Goal: Check status: Check status

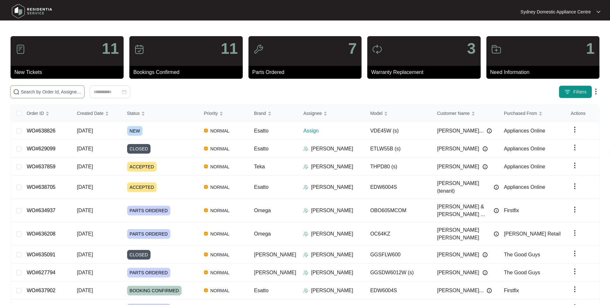
click at [82, 94] on input "text" at bounding box center [51, 91] width 61 height 7
paste input "638826"
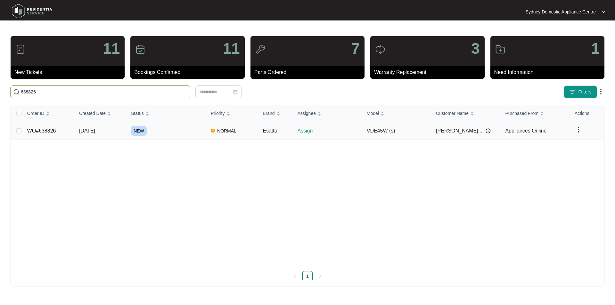
type input "638826"
click at [44, 132] on link "WO#638826" at bounding box center [41, 130] width 29 height 5
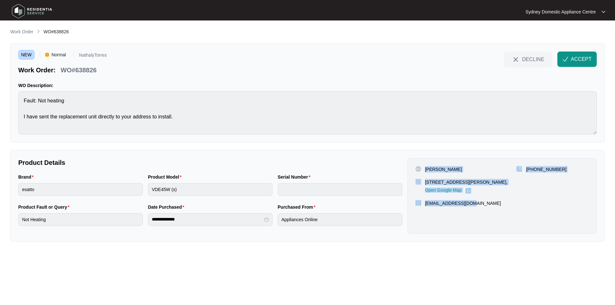
drag, startPoint x: 500, startPoint y: 208, endPoint x: 426, endPoint y: 166, distance: 85.6
click at [426, 166] on div "[PERSON_NAME] [STREET_ADDRESS][PERSON_NAME], Open Google Map [PHONE_NUMBER] [EM…" at bounding box center [501, 196] width 189 height 76
copy div "[PERSON_NAME] [STREET_ADDRESS][PERSON_NAME], Open Google Map [PHONE_NUMBER] [EM…"
click at [591, 60] on span "ACCEPT" at bounding box center [581, 59] width 21 height 8
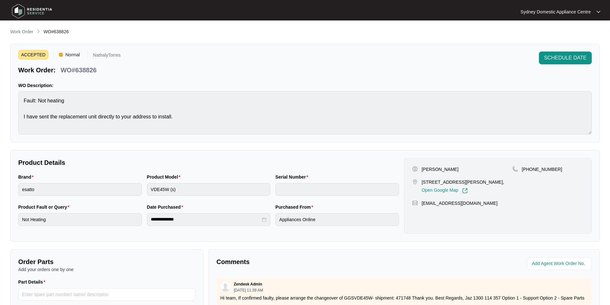
click at [25, 21] on div at bounding box center [81, 12] width 149 height 20
click at [25, 32] on p "Work Order" at bounding box center [21, 31] width 23 height 6
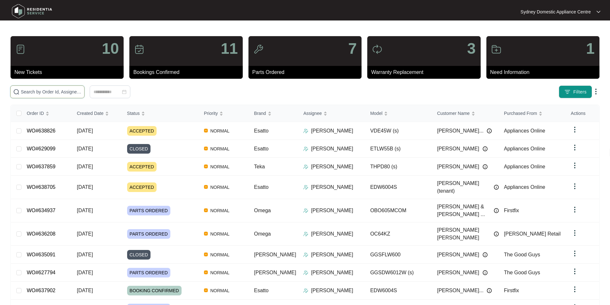
click at [82, 93] on input "text" at bounding box center [51, 91] width 61 height 7
paste input "638432"
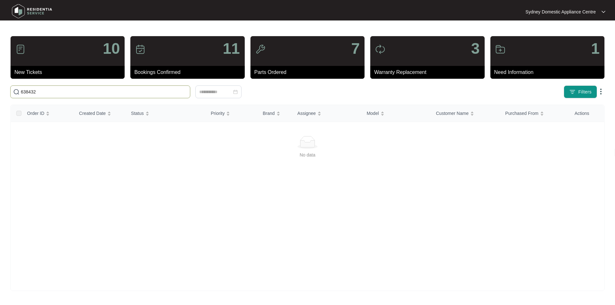
type input "638432"
